Goal: Information Seeking & Learning: Learn about a topic

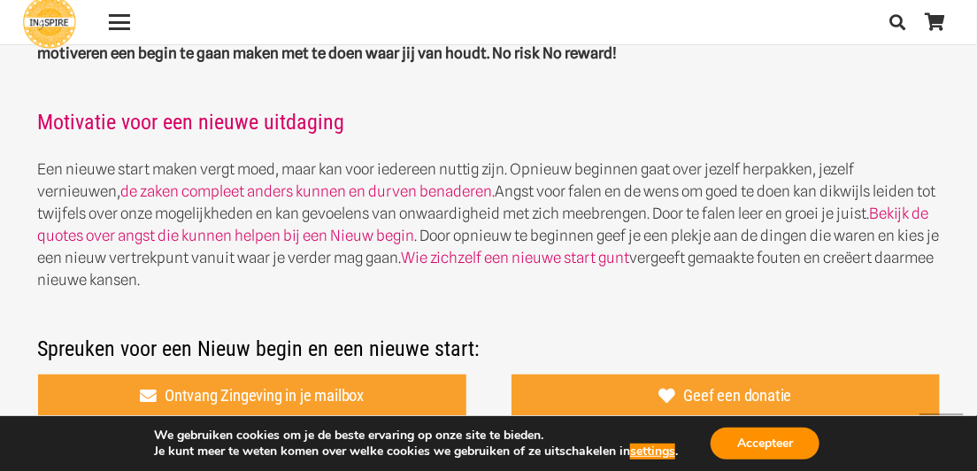
scroll to position [573, 0]
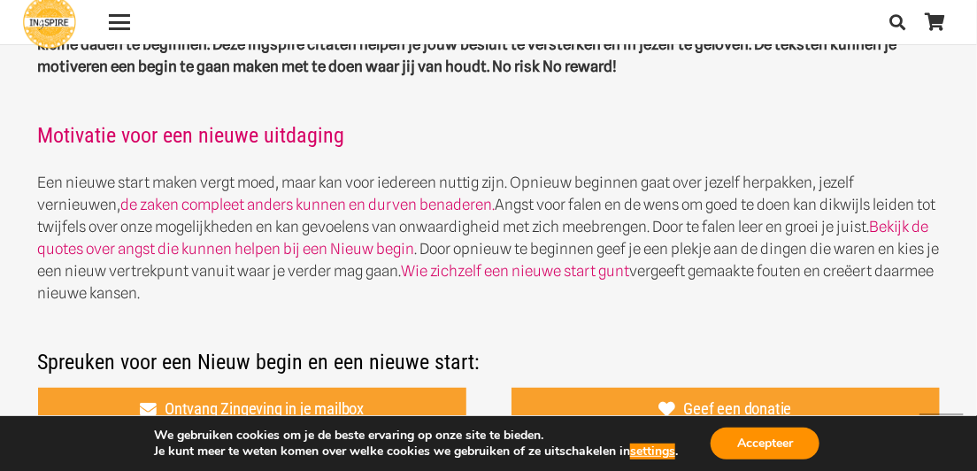
click at [559, 113] on h2 "Motivatie voor een nieuwe uitdaging" at bounding box center [489, 125] width 902 height 48
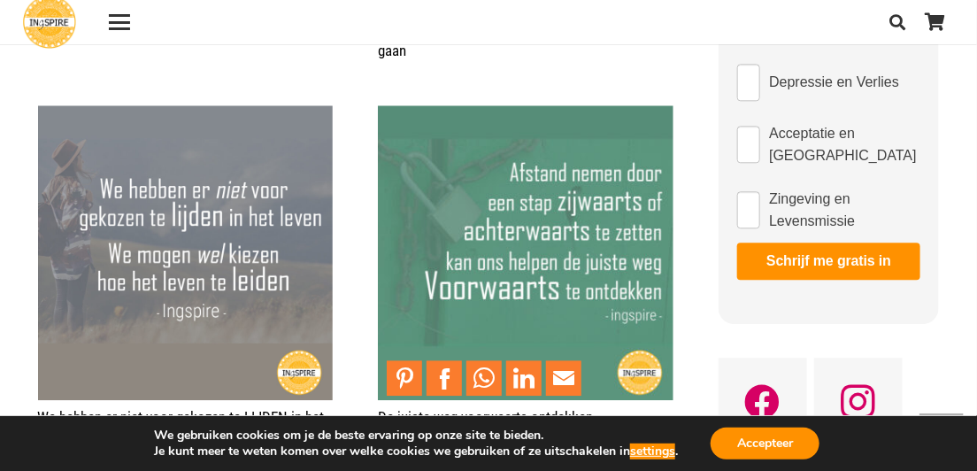
scroll to position [1376, 0]
